Goal: Task Accomplishment & Management: Manage account settings

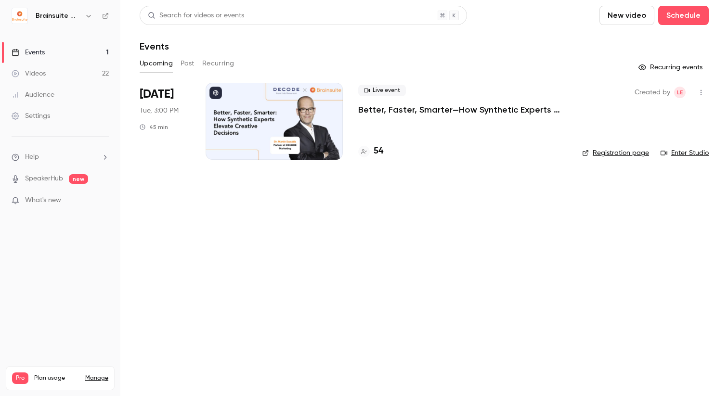
click at [374, 116] on div "Live event Better, Faster, Smarter—How Synthetic Experts Elevate Creative Decis…" at bounding box center [462, 121] width 209 height 77
click at [379, 110] on p "Better, Faster, Smarter—How Synthetic Experts Elevate Creative Decisions" at bounding box center [462, 110] width 209 height 12
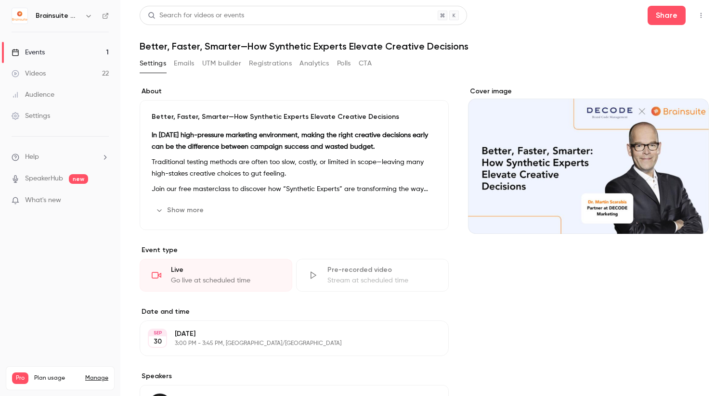
click at [276, 66] on button "Registrations" at bounding box center [270, 63] width 43 height 15
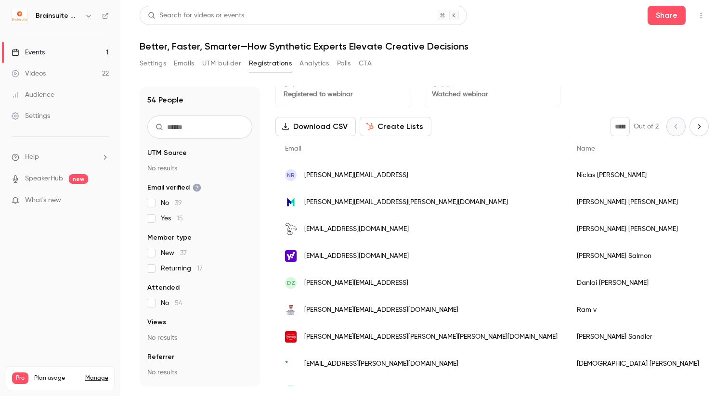
scroll to position [24, 0]
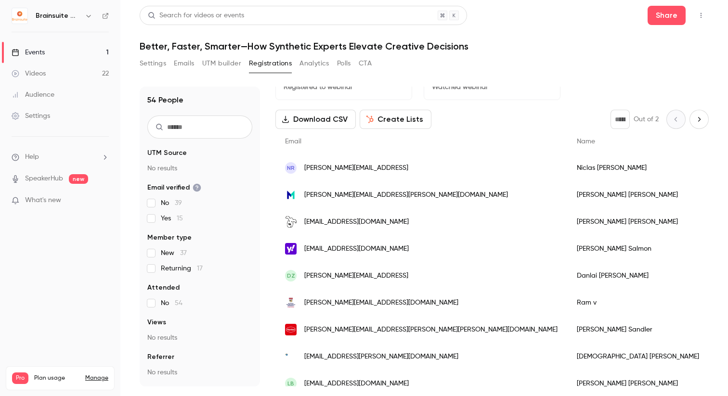
click at [376, 194] on div "lynn.frank@effem.com" at bounding box center [422, 195] width 292 height 27
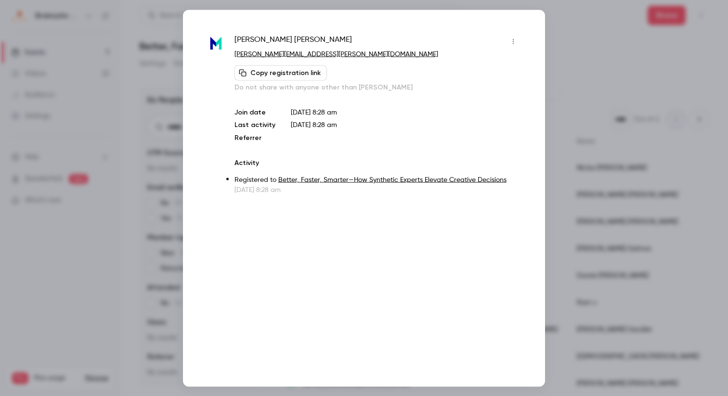
click at [149, 193] on div at bounding box center [364, 198] width 728 height 396
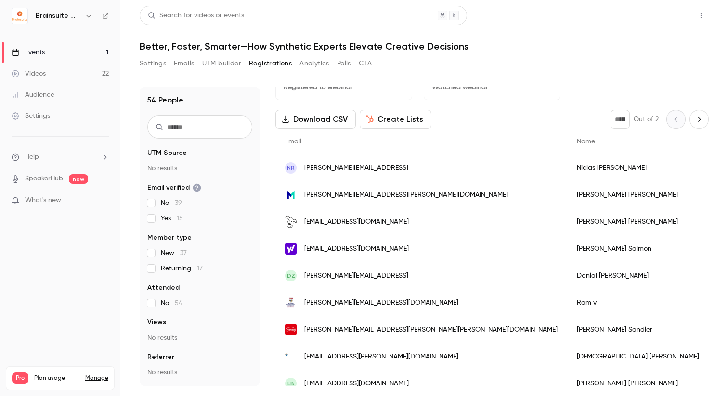
click at [667, 11] on button "Share" at bounding box center [667, 15] width 38 height 19
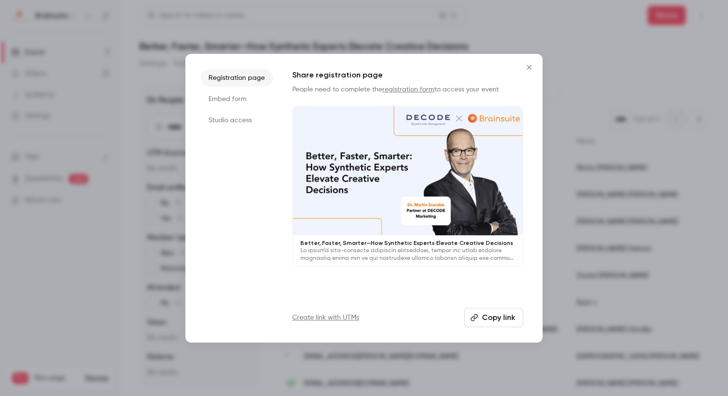
click at [248, 125] on li "Studio access" at bounding box center [237, 120] width 72 height 17
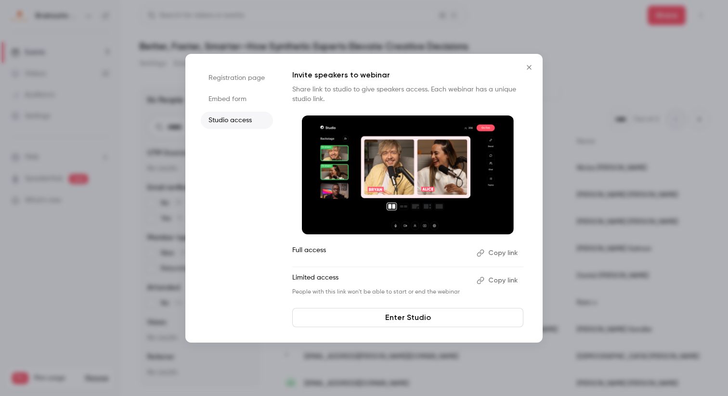
click at [496, 280] on button "Copy link" at bounding box center [498, 280] width 51 height 15
click at [528, 65] on icon "Close" at bounding box center [530, 68] width 12 height 8
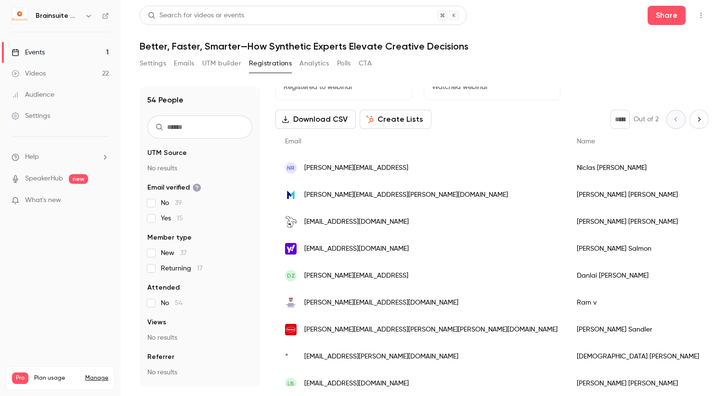
click at [161, 59] on button "Settings" at bounding box center [153, 63] width 26 height 15
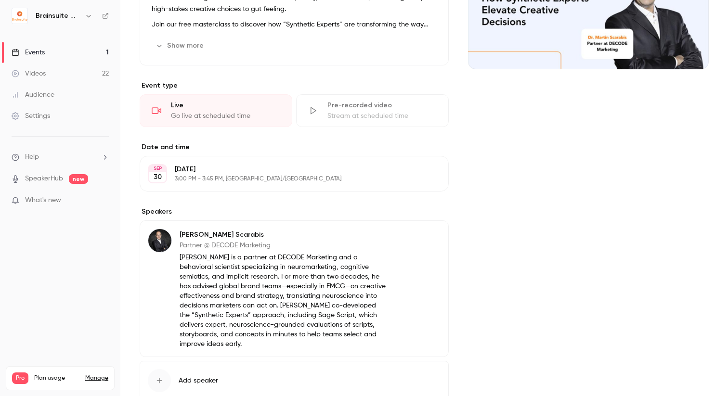
scroll to position [229, 0]
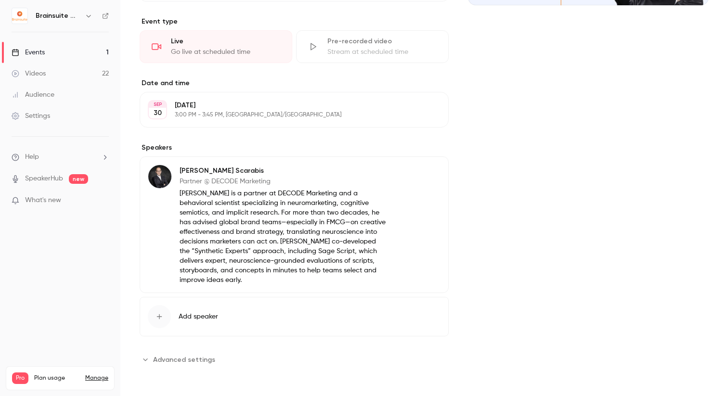
click at [209, 205] on p "[PERSON_NAME] is a partner at DECODE Marketing and a behavioral scientist speci…" at bounding box center [283, 237] width 207 height 96
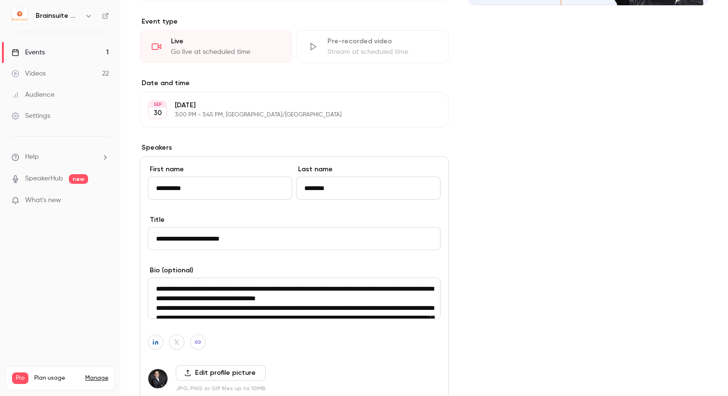
click at [209, 205] on div "**********" at bounding box center [294, 190] width 293 height 51
click at [224, 293] on textarea "**********" at bounding box center [294, 298] width 293 height 41
click at [157, 289] on textarea "**********" at bounding box center [294, 298] width 293 height 41
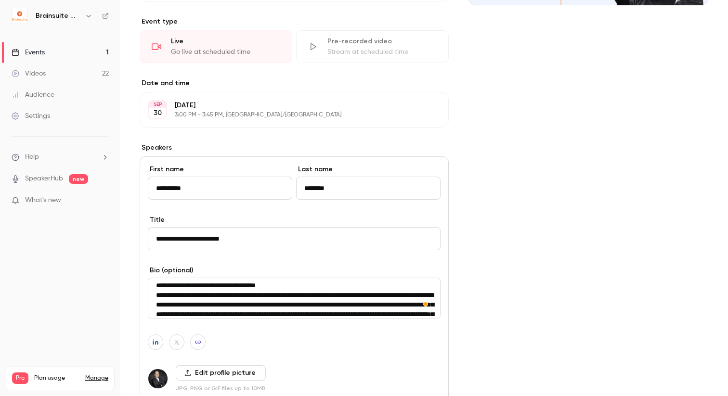
scroll to position [39, 0]
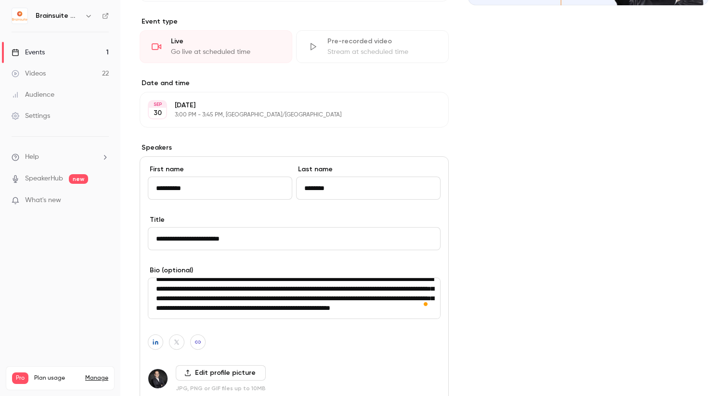
drag, startPoint x: 157, startPoint y: 289, endPoint x: 424, endPoint y: 324, distance: 269.1
click at [424, 324] on div "**********" at bounding box center [294, 296] width 309 height 279
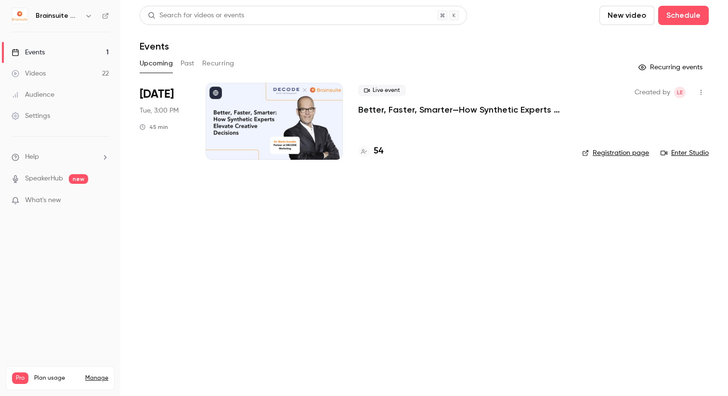
click at [473, 104] on p "Better, Faster, Smarter—How Synthetic Experts Elevate Creative Decisions" at bounding box center [462, 110] width 209 height 12
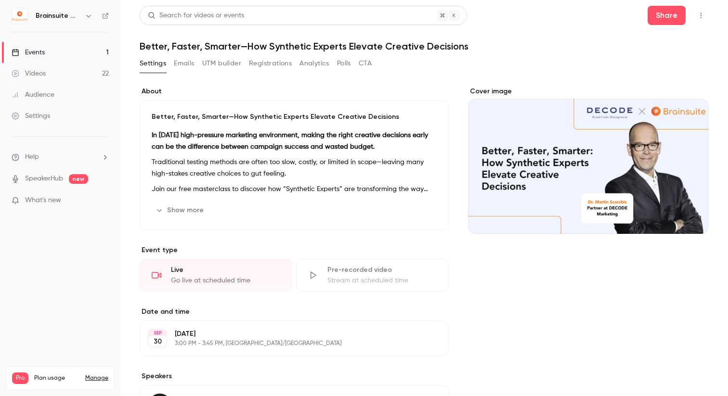
click at [355, 64] on div "Settings Emails UTM builder Registrations Analytics Polls CTA" at bounding box center [256, 63] width 232 height 15
click at [350, 64] on button "Polls" at bounding box center [344, 63] width 14 height 15
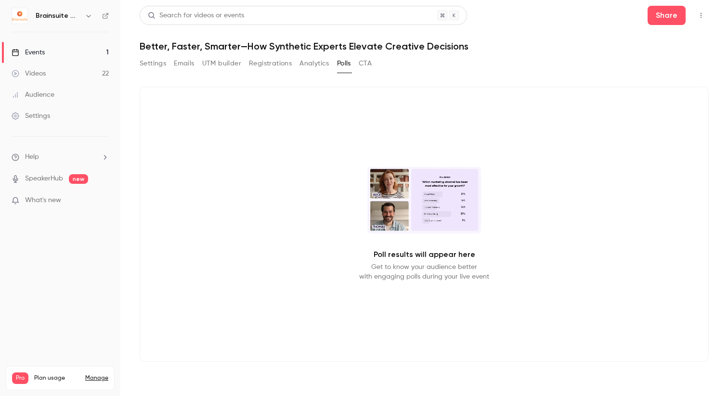
click at [699, 18] on icon "button" at bounding box center [701, 15] width 8 height 7
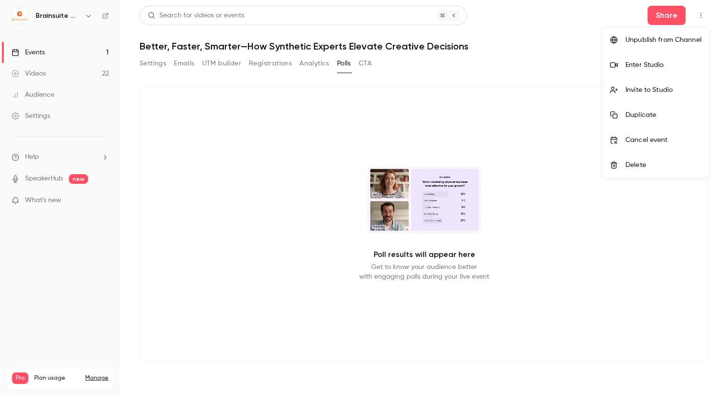
click at [672, 65] on div "Enter Studio" at bounding box center [664, 65] width 76 height 10
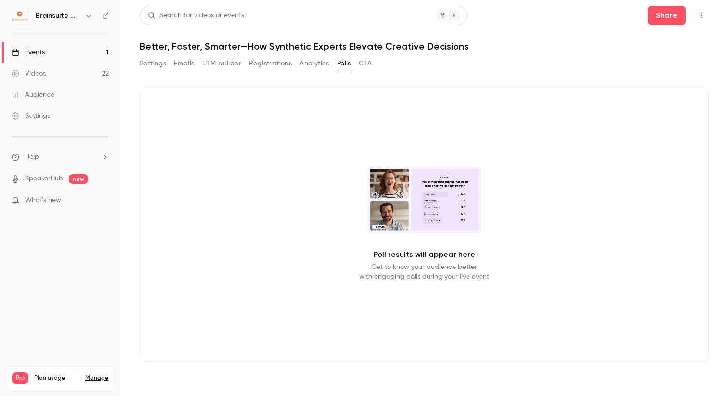
click at [51, 73] on link "Videos 22" at bounding box center [60, 73] width 120 height 21
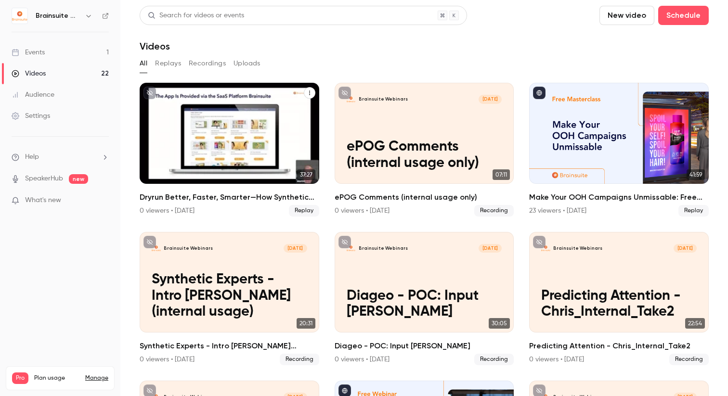
click at [153, 133] on div "Dryrun Better, Faster, Smarter—How Synthetic Experts Elevate Creative Decisions" at bounding box center [230, 133] width 180 height 101
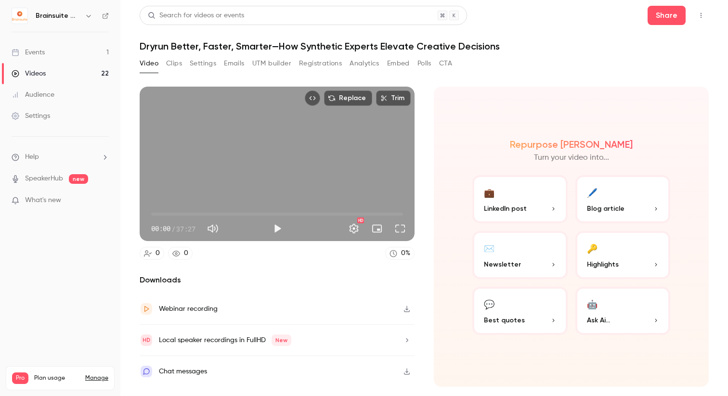
click at [418, 63] on button "Polls" at bounding box center [425, 63] width 14 height 15
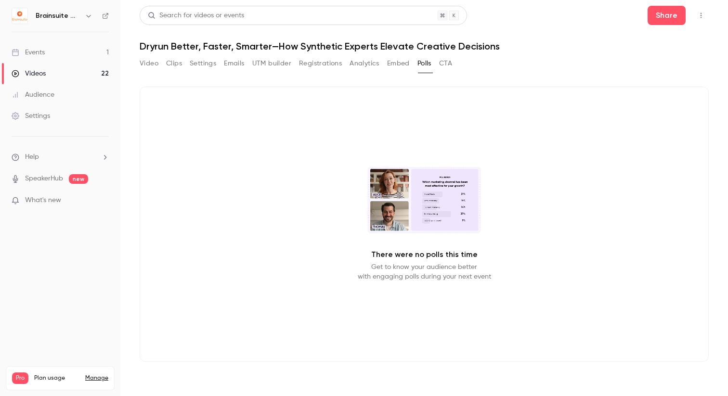
click at [702, 15] on icon "Top Bar Actions" at bounding box center [701, 15] width 8 height 7
click at [388, 61] on div at bounding box center [364, 198] width 728 height 396
click at [375, 63] on button "Analytics" at bounding box center [365, 63] width 30 height 15
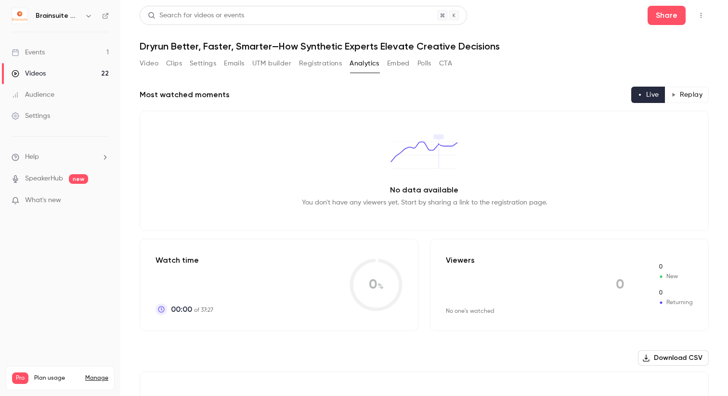
click at [341, 64] on button "Registrations" at bounding box center [320, 63] width 43 height 15
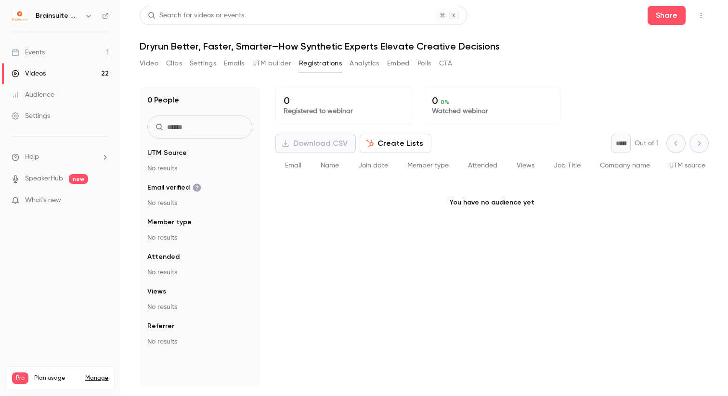
click at [380, 65] on button "Analytics" at bounding box center [365, 63] width 30 height 15
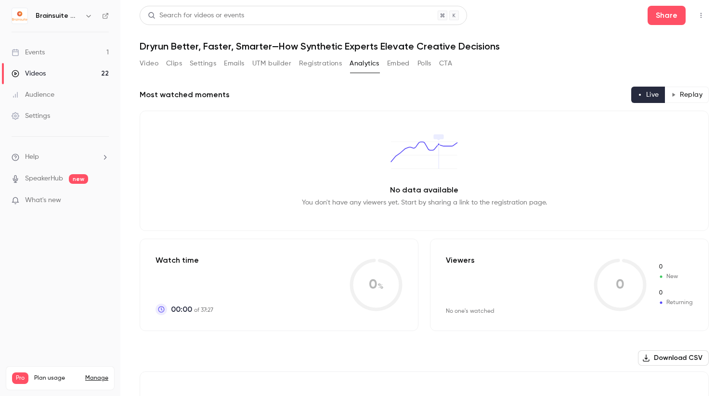
click at [396, 63] on button "Embed" at bounding box center [398, 63] width 23 height 15
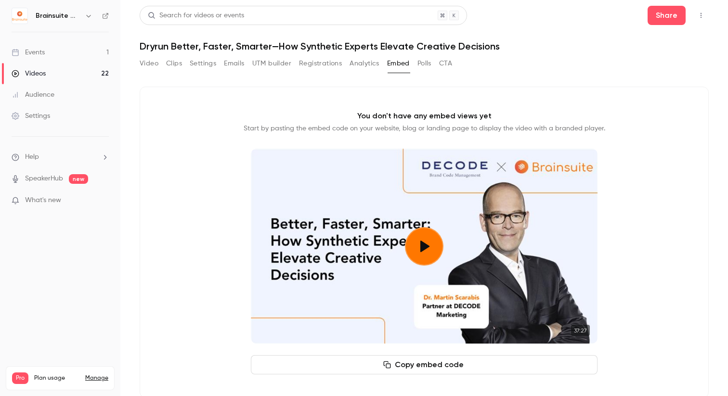
click at [436, 60] on div "Video Clips Settings Emails UTM builder Registrations Analytics Embed Polls CTA" at bounding box center [296, 63] width 313 height 15
click at [427, 62] on button "Polls" at bounding box center [425, 63] width 14 height 15
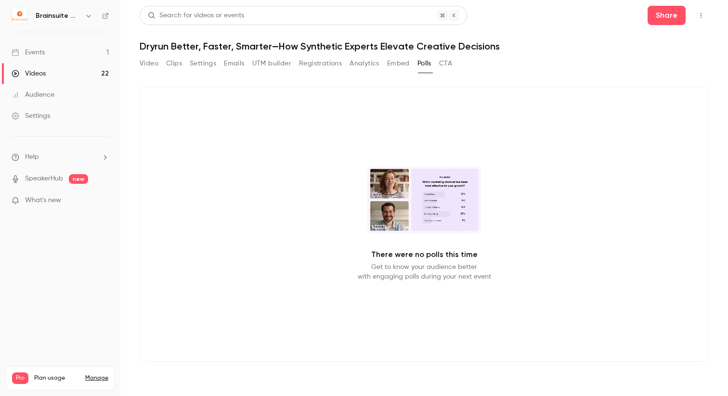
click at [449, 62] on button "CTA" at bounding box center [445, 63] width 13 height 15
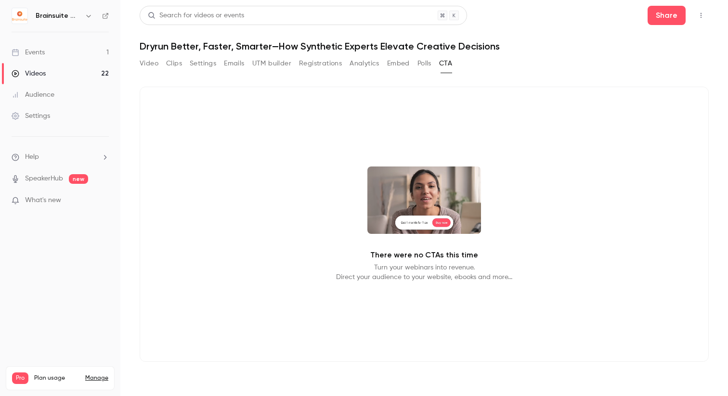
click at [82, 54] on link "Events 1" at bounding box center [60, 52] width 120 height 21
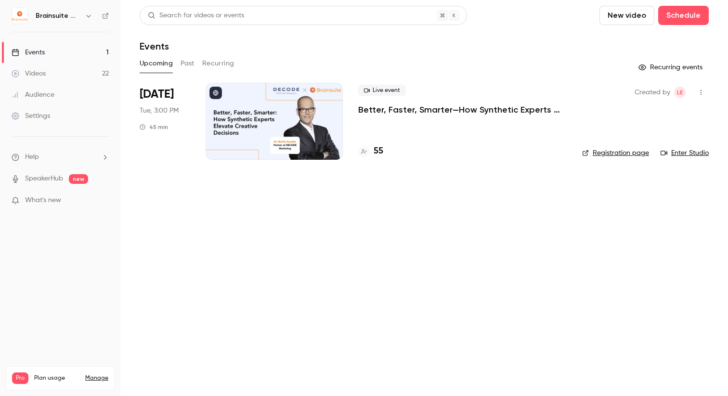
click at [370, 107] on p "Better, Faster, Smarter—How Synthetic Experts Elevate Creative Decisions" at bounding box center [462, 110] width 209 height 12
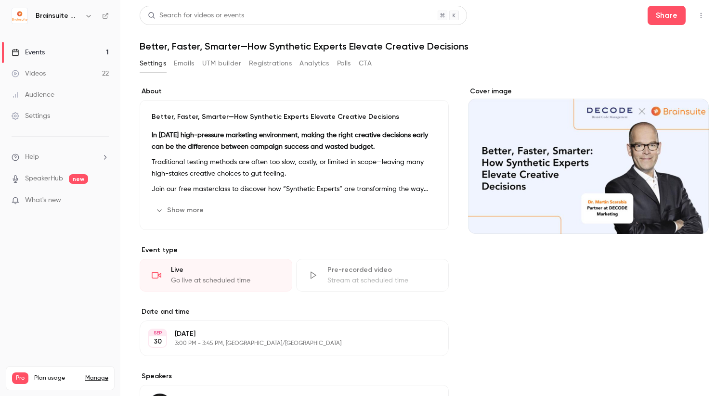
click at [314, 63] on button "Analytics" at bounding box center [315, 63] width 30 height 15
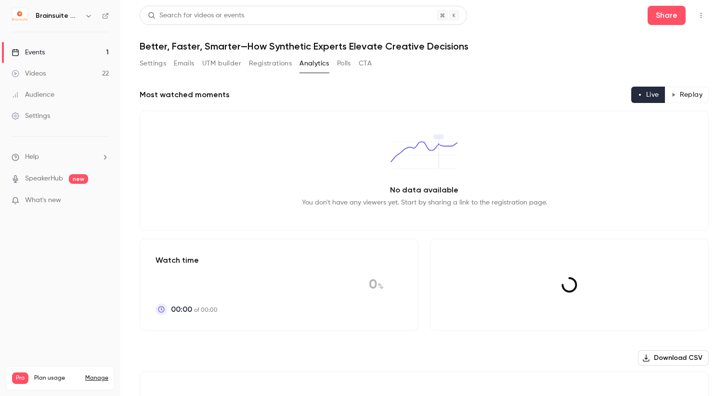
click at [290, 64] on button "Registrations" at bounding box center [270, 63] width 43 height 15
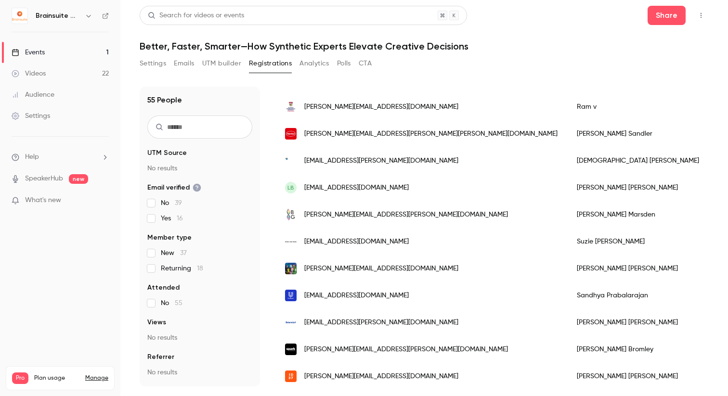
scroll to position [271, 0]
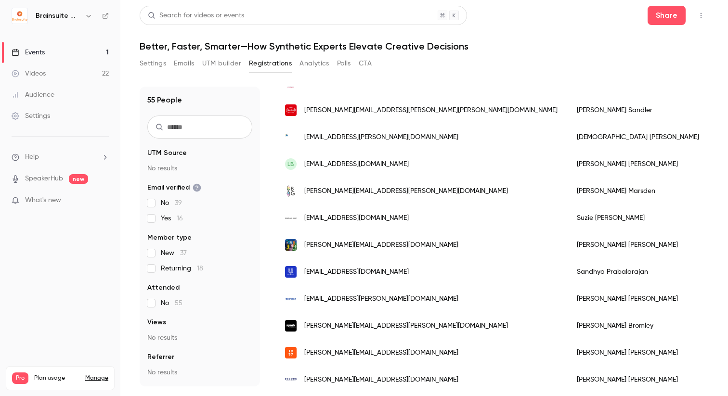
click at [54, 176] on link "SpeakerHub" at bounding box center [44, 179] width 38 height 10
